Goal: Task Accomplishment & Management: Manage account settings

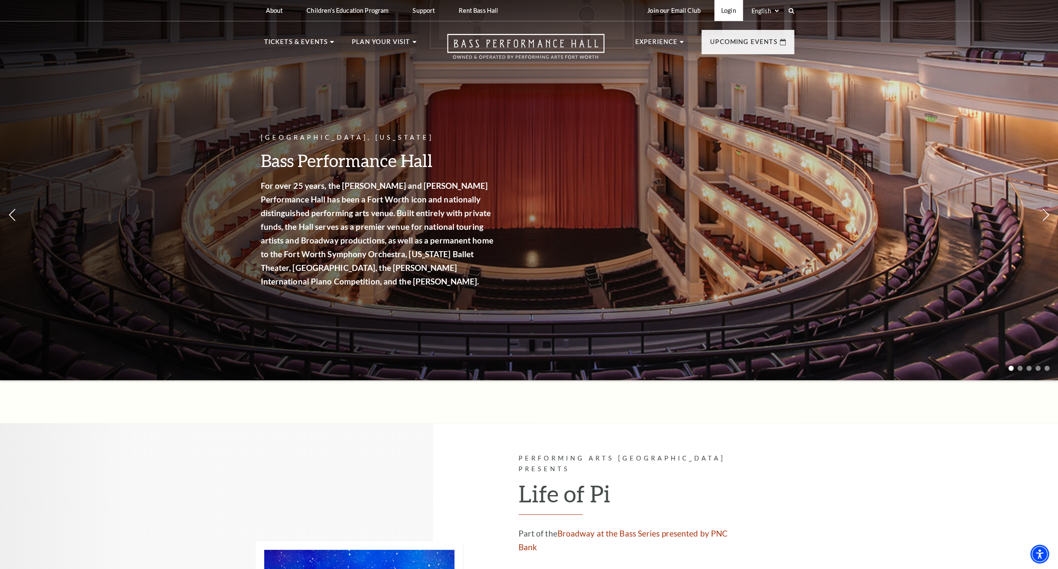
click at [733, 13] on link "Login" at bounding box center [728, 10] width 29 height 21
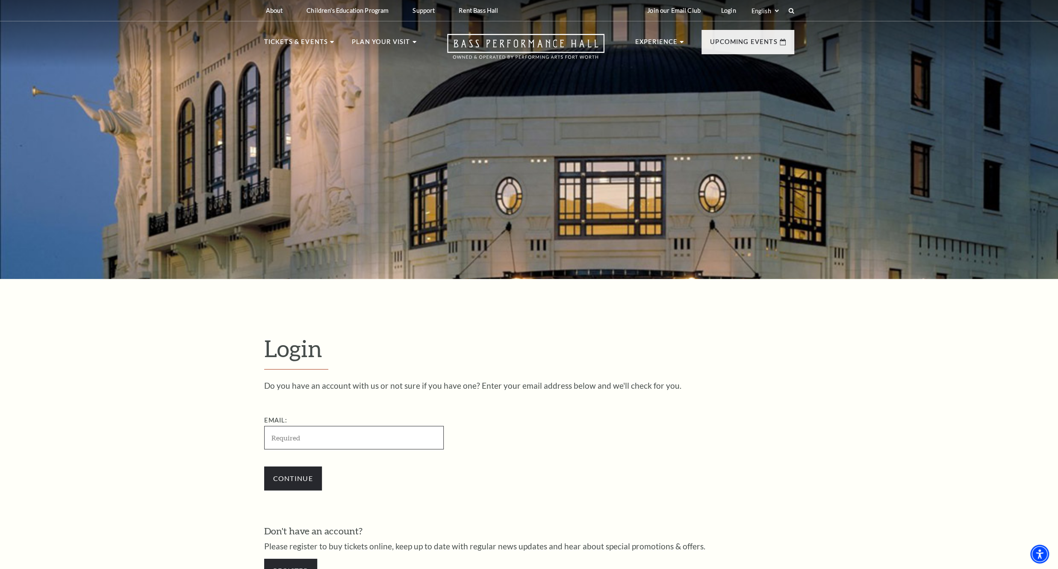
click at [318, 439] on input "Email:" at bounding box center [353, 438] width 179 height 24
paste input "[EMAIL_ADDRESS][DOMAIN_NAME]"
type input "[EMAIL_ADDRESS][DOMAIN_NAME]"
click at [304, 477] on input "Continue" at bounding box center [293, 479] width 58 height 24
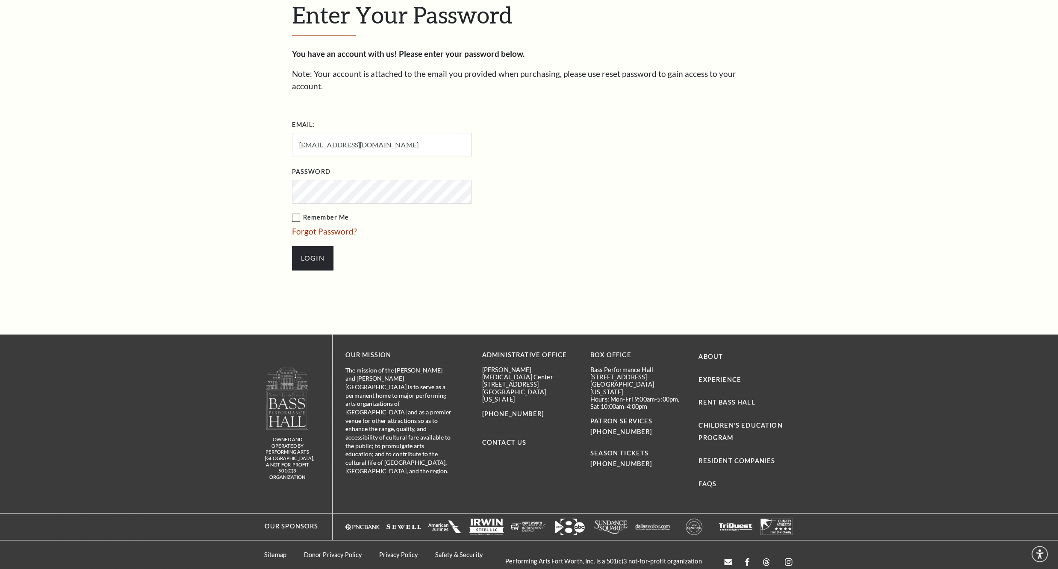
scroll to position [342, 0]
click at [318, 246] on input "Login" at bounding box center [312, 258] width 41 height 24
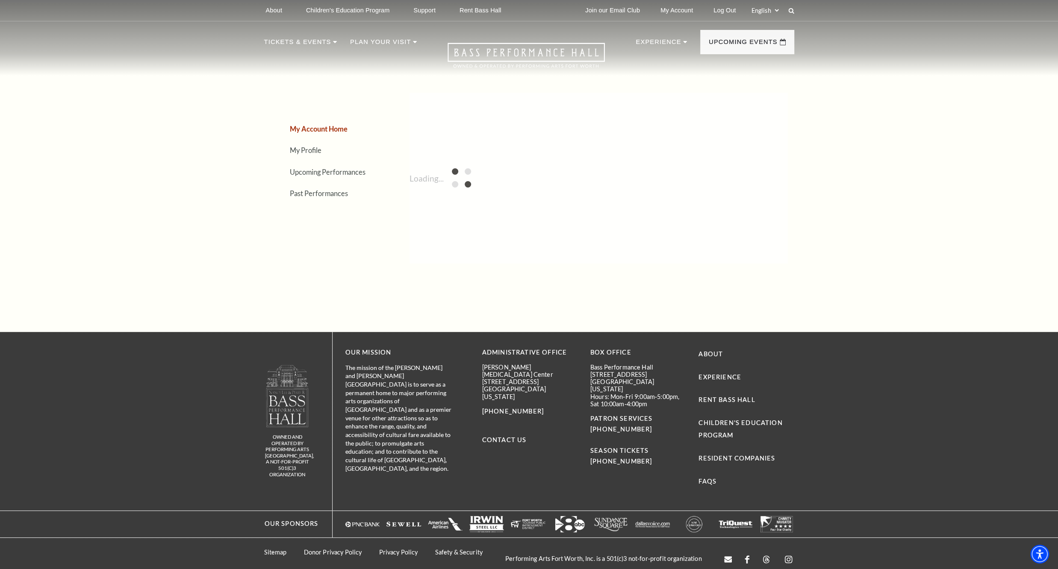
click at [57, 114] on div "My Account Home My Profile Upcoming Performances Past Performances Loading..." at bounding box center [529, 178] width 1058 height 308
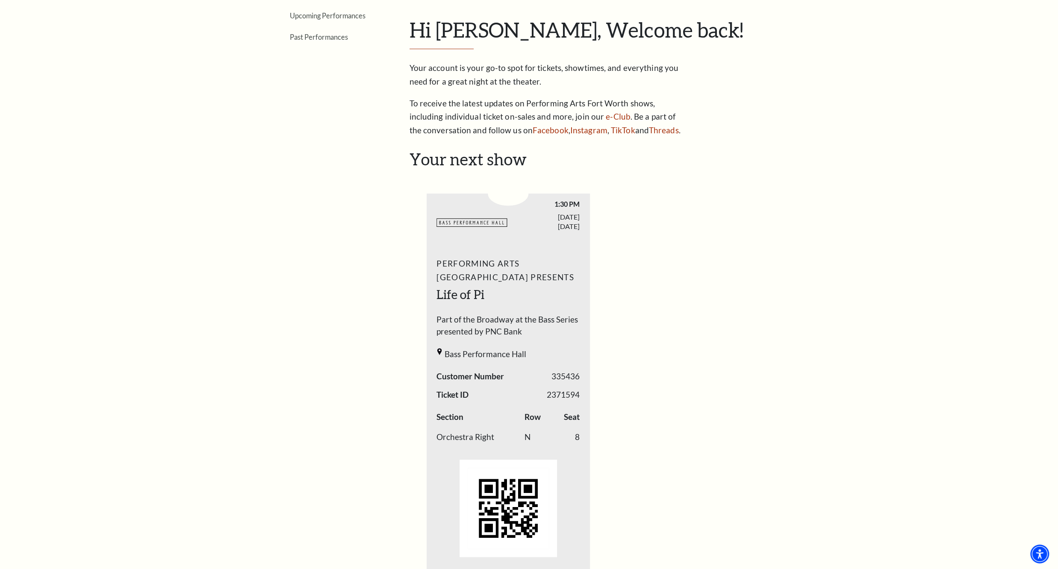
scroll to position [191, 0]
